Goal: Consume media (video, audio)

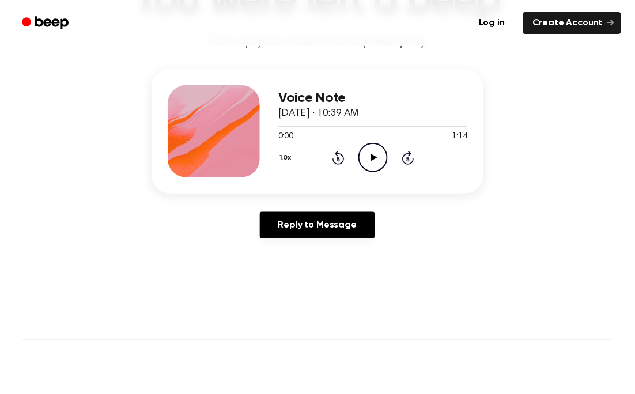
scroll to position [105, 0]
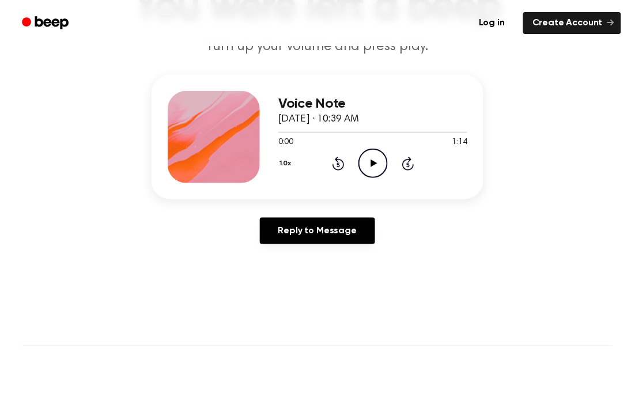
click at [505, 265] on main "You were left a beep Turn up your volume and press play. Voice Note [DATE] · 10…" at bounding box center [317, 250] width 635 height 711
click at [365, 161] on icon "Play Audio" at bounding box center [373, 163] width 29 height 29
